Goal: Task Accomplishment & Management: Use online tool/utility

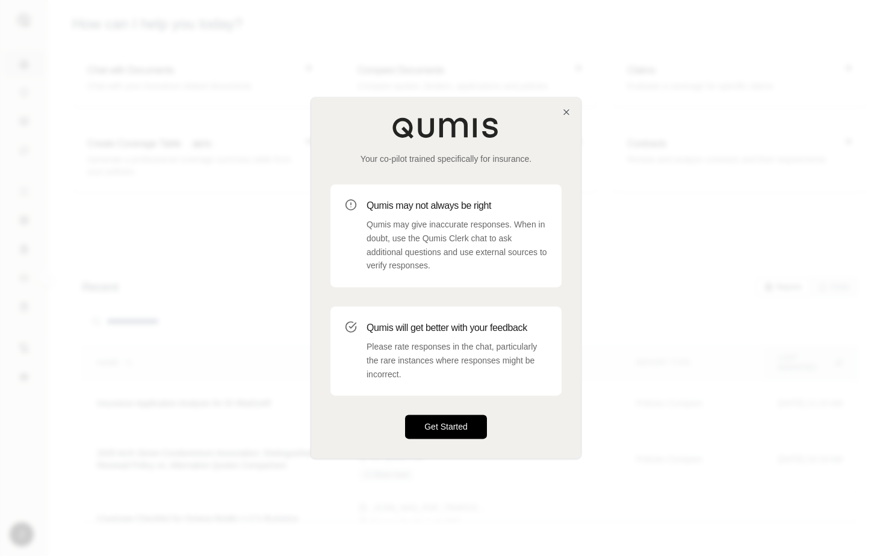
click at [464, 422] on button "Get Started" at bounding box center [446, 427] width 82 height 24
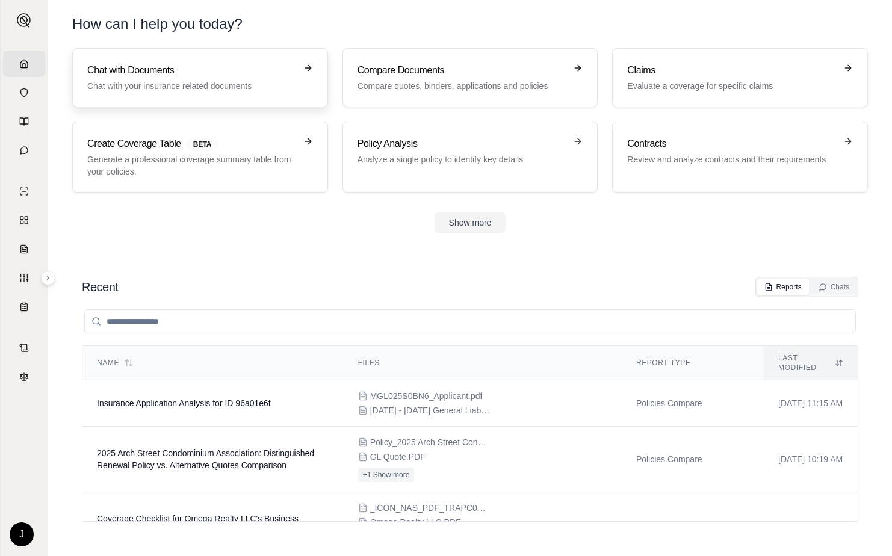
click at [306, 62] on link "Chat with Documents Chat with your insurance related documents" at bounding box center [200, 77] width 256 height 59
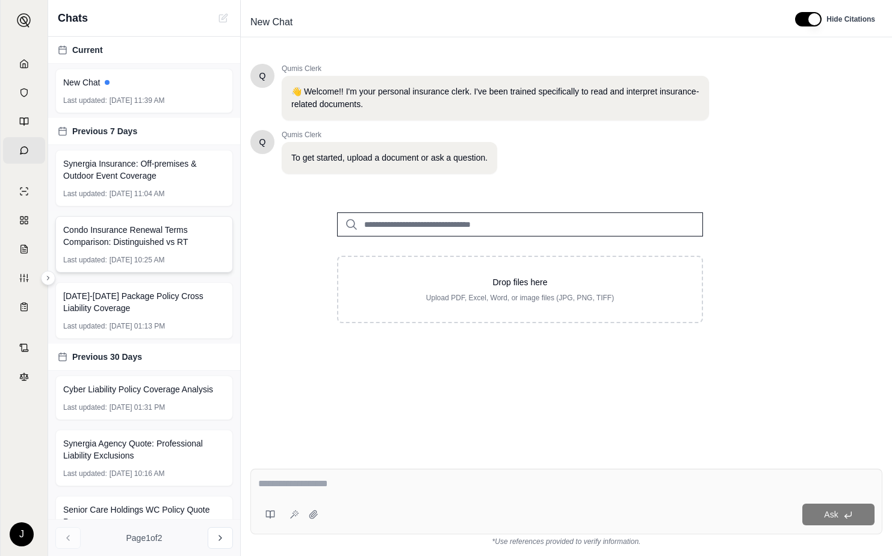
click at [154, 240] on span "Condo Insurance Renewal Terms Comparison: Distinguished vs RT" at bounding box center [144, 236] width 162 height 24
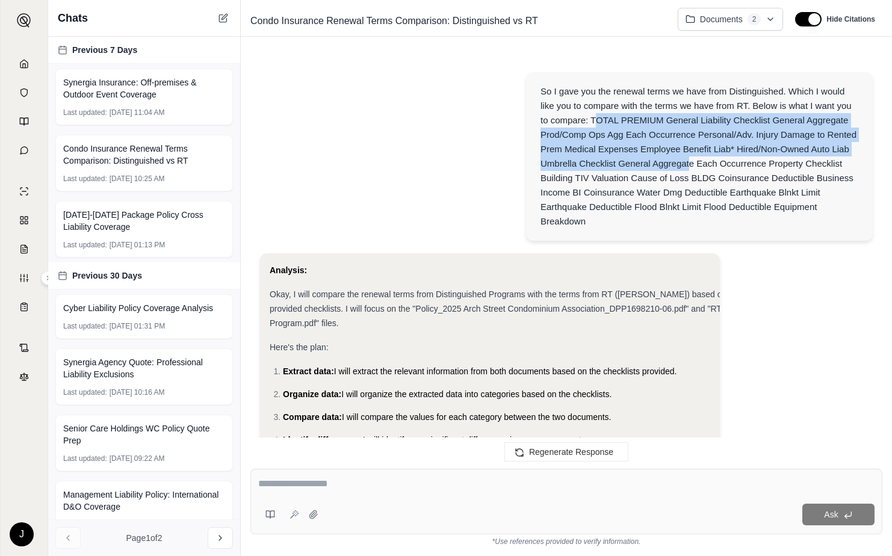
drag, startPoint x: 594, startPoint y: 124, endPoint x: 684, endPoint y: 160, distance: 97.2
click at [684, 160] on div "So I gave you the renewal terms we have from Distinguished. Which I would like …" at bounding box center [699, 156] width 318 height 144
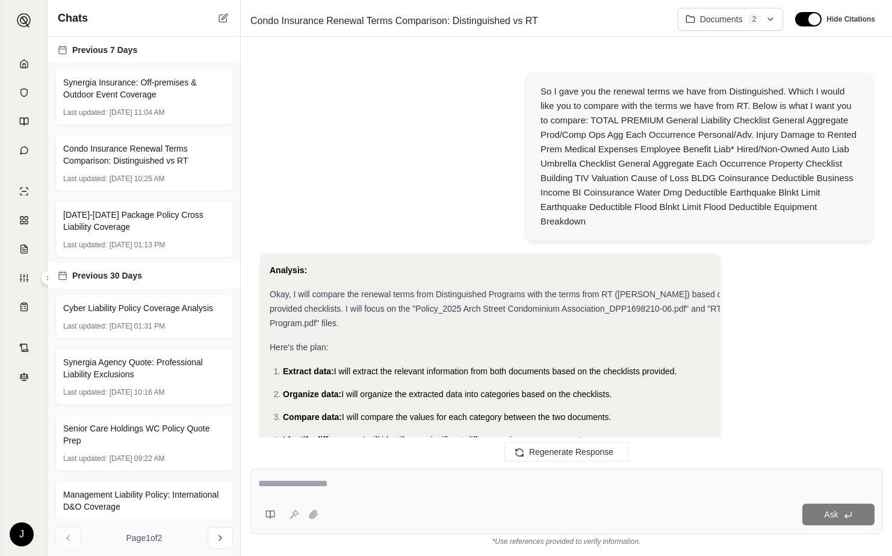
click at [590, 123] on div "So I gave you the renewal terms we have from Distinguished. Which I would like …" at bounding box center [699, 156] width 318 height 144
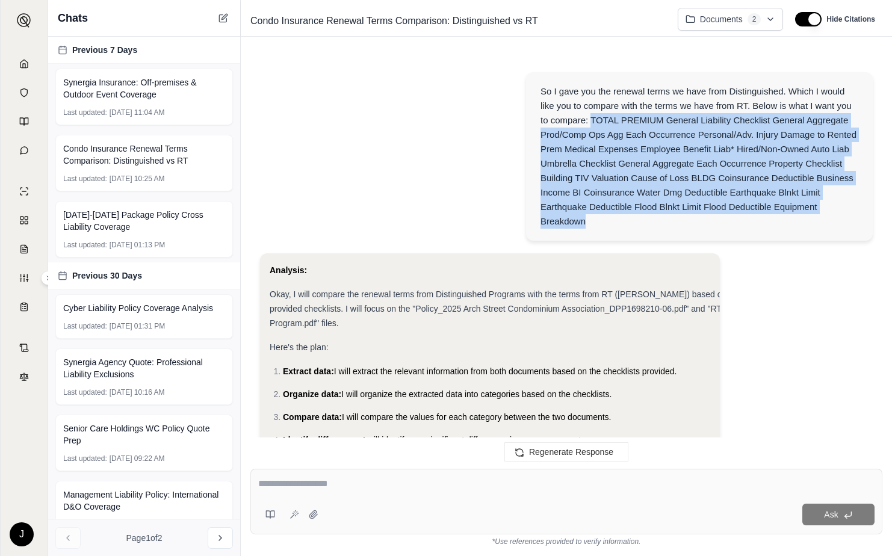
drag, startPoint x: 592, startPoint y: 123, endPoint x: 735, endPoint y: 219, distance: 172.6
click at [735, 219] on div "So I gave you the renewal terms we have from Distinguished. Which I would like …" at bounding box center [699, 156] width 318 height 144
copy div "TOTAL PREMIUM General Liability Checklist General Aggregate Prod/Comp Ops Agg E…"
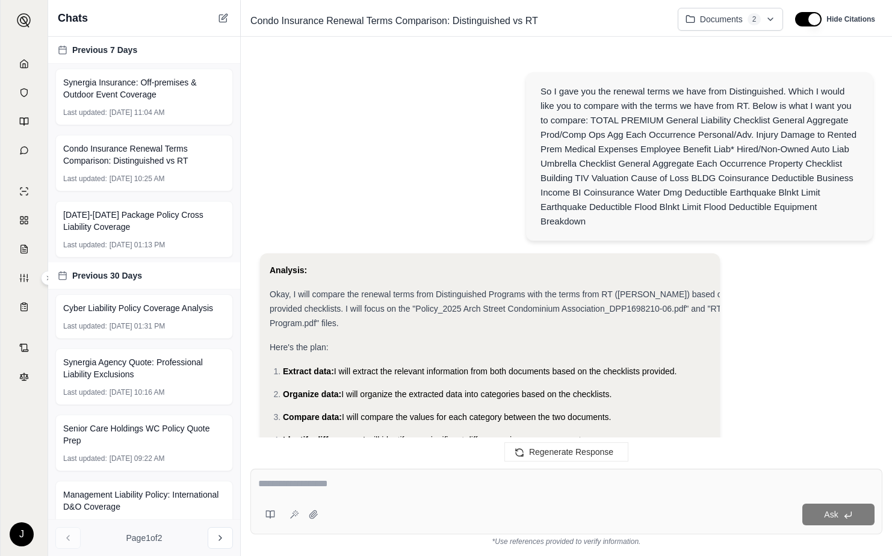
click at [716, 112] on div "So I gave you the renewal terms we have from Distinguished. Which I would like …" at bounding box center [699, 156] width 318 height 144
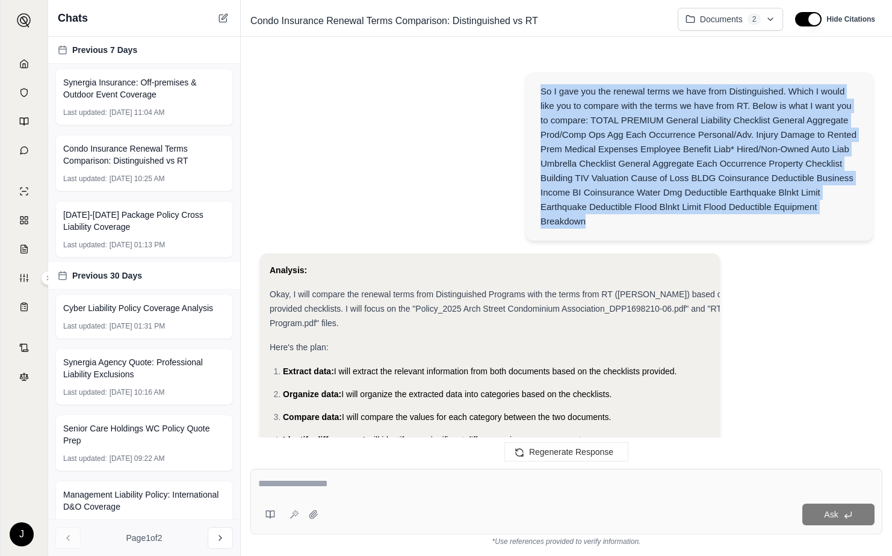
click at [716, 111] on div "So I gave you the renewal terms we have from Distinguished. Which I would like …" at bounding box center [699, 156] width 318 height 144
copy div "So I gave you the renewal terms we have from Distinguished. Which I would like …"
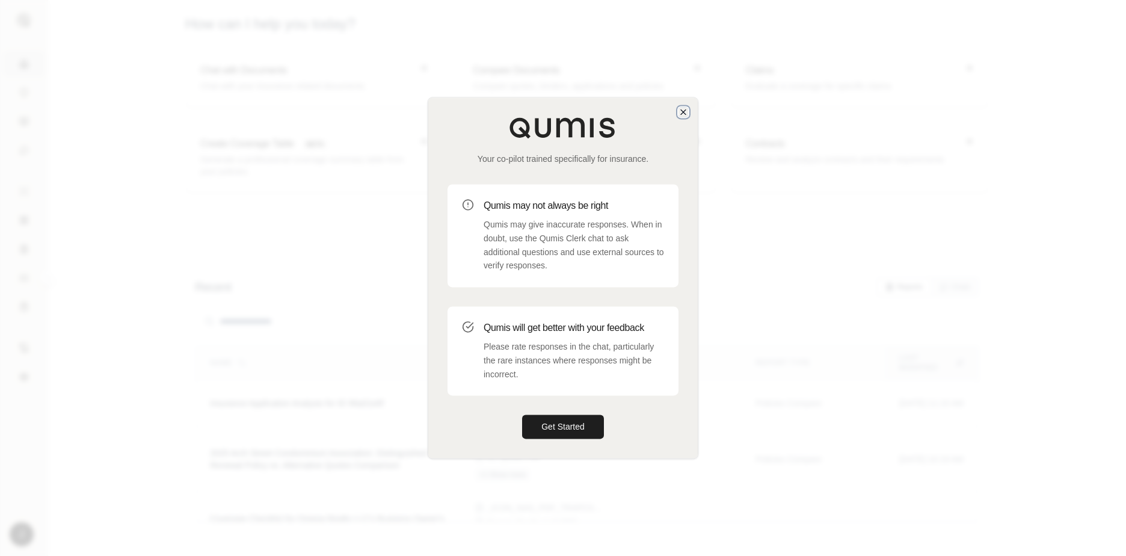
click at [685, 116] on icon "button" at bounding box center [684, 112] width 10 height 10
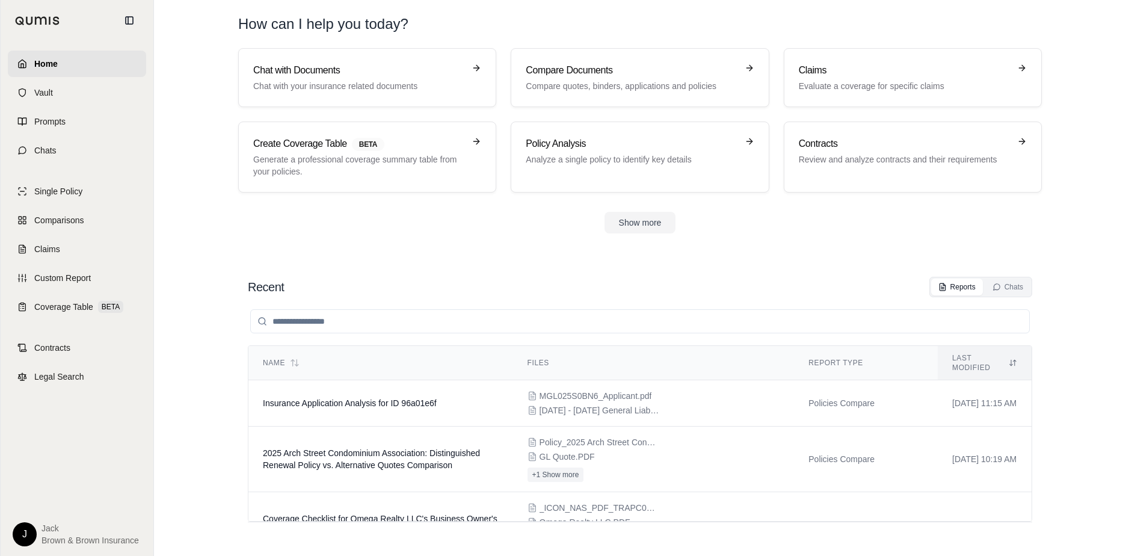
click at [70, 522] on div "J Jack Brown & Brown Insurance" at bounding box center [77, 530] width 138 height 34
click at [37, 530] on div "J Jack Brown & Brown Insurance" at bounding box center [77, 534] width 129 height 24
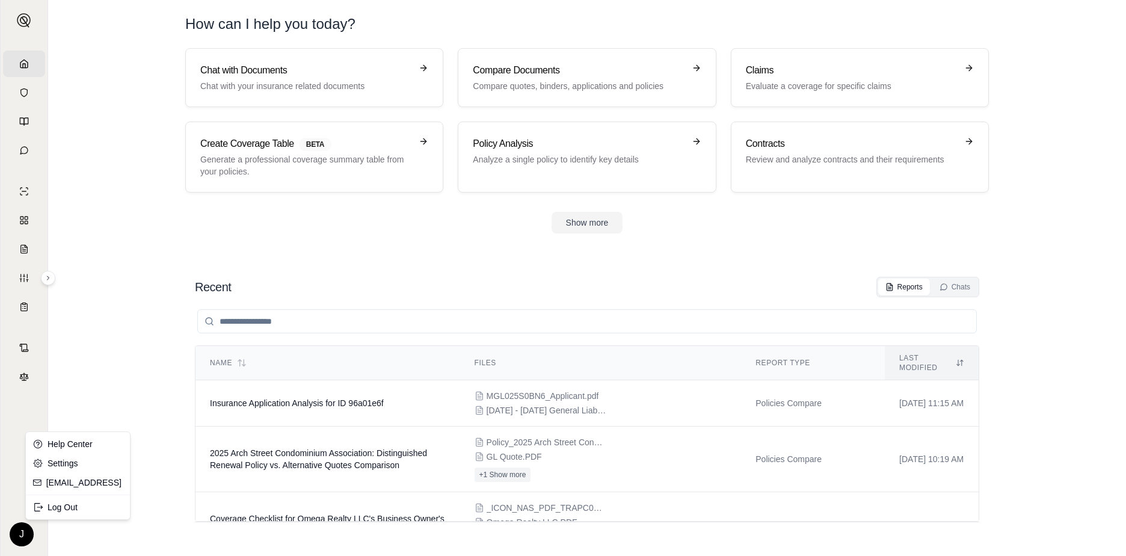
click at [27, 540] on html "Home Vault Prompts Chats Single Policy Comparisons Claims Custom Report Coverag…" at bounding box center [563, 278] width 1126 height 556
click at [40, 511] on div "Log Out" at bounding box center [52, 507] width 99 height 19
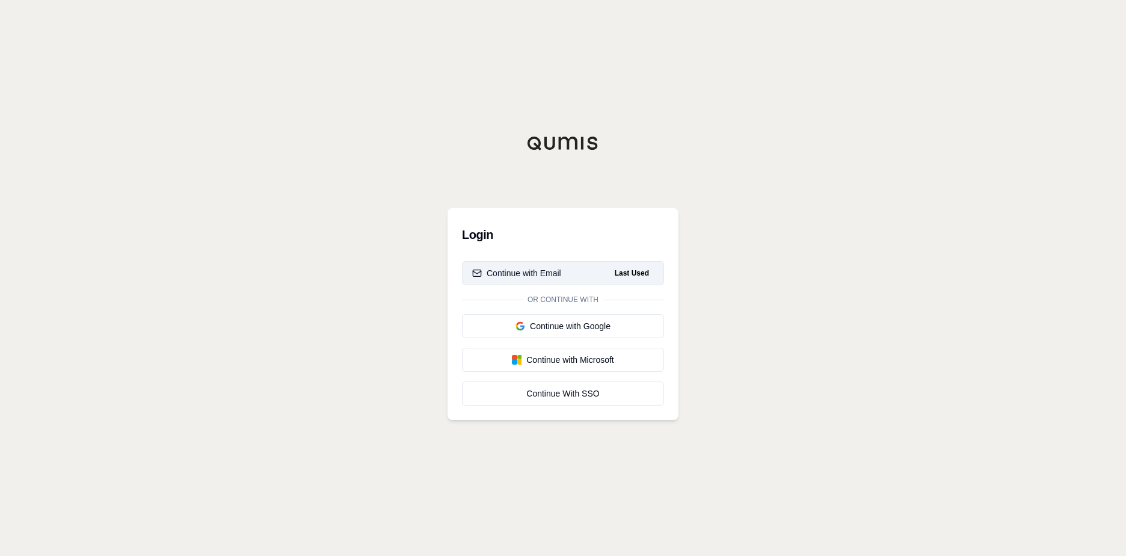
click at [543, 279] on div "Continue with Email" at bounding box center [516, 273] width 89 height 12
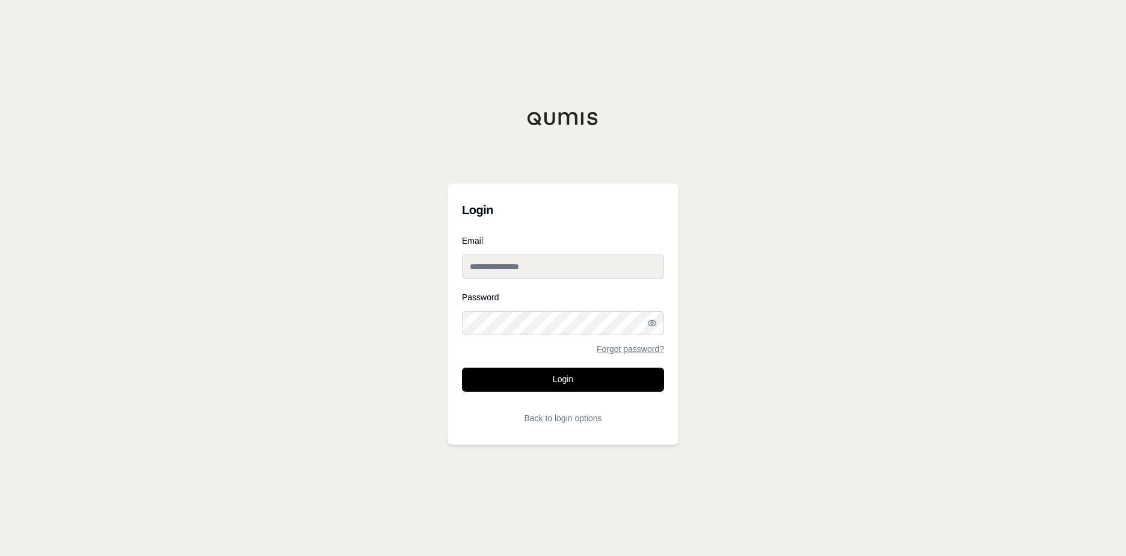
type input "**********"
click at [593, 261] on input "**********" at bounding box center [563, 267] width 202 height 24
click at [698, 141] on div "**********" at bounding box center [563, 278] width 1126 height 556
click at [594, 372] on button "Login" at bounding box center [563, 380] width 202 height 24
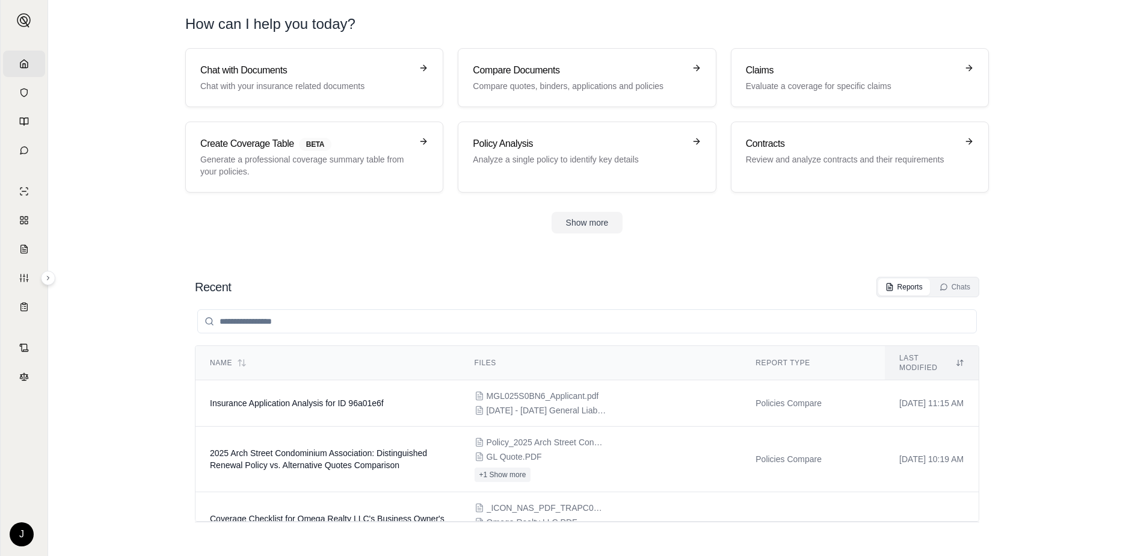
click at [4, 532] on div "J Jack Brown & Brown Insurance" at bounding box center [24, 530] width 42 height 34
click at [10, 537] on div "J Jack Brown & Brown Insurance" at bounding box center [24, 530] width 42 height 34
click at [19, 535] on html "Home Vault Prompts Chats Single Policy Comparisons Claims Custom Report Coverag…" at bounding box center [563, 278] width 1126 height 556
click at [29, 514] on div "Log Out" at bounding box center [52, 507] width 99 height 19
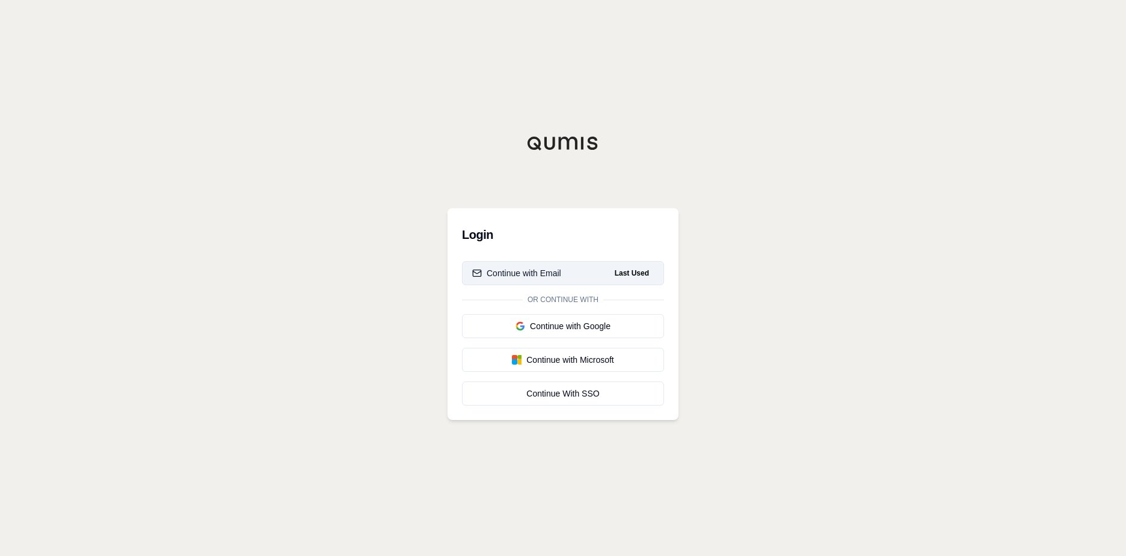
click at [536, 273] on div "Continue with Email" at bounding box center [516, 273] width 89 height 12
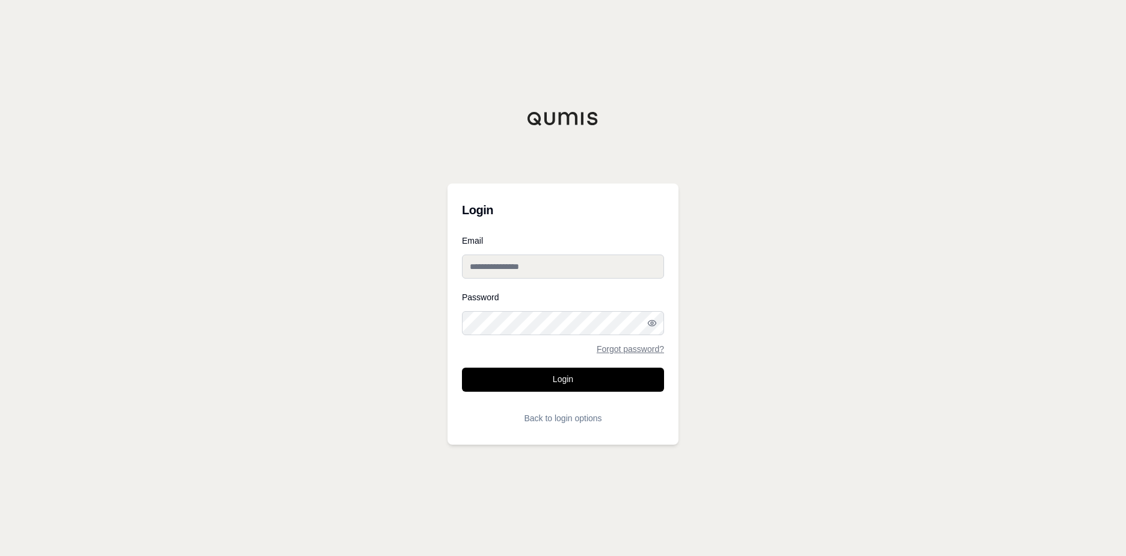
type input "**********"
click at [539, 375] on button "Login" at bounding box center [563, 380] width 202 height 24
